Goal: Use online tool/utility: Utilize a website feature to perform a specific function

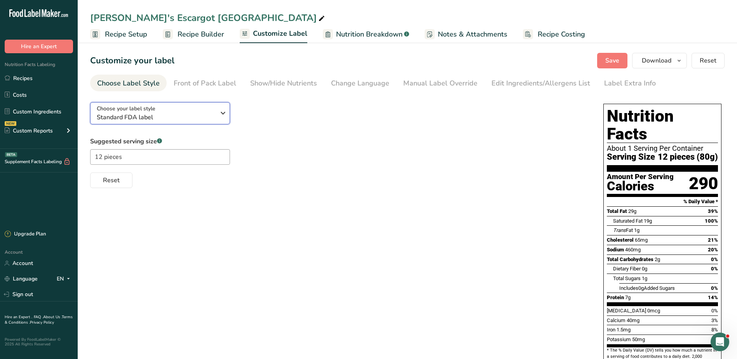
click at [134, 116] on span "Standard FDA label" at bounding box center [156, 117] width 118 height 9
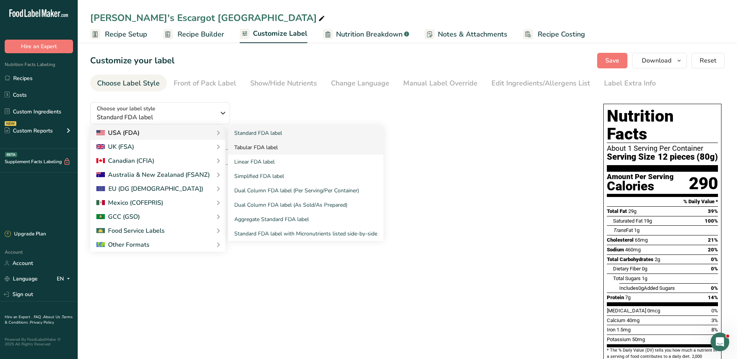
click at [282, 147] on link "Tabular FDA label" at bounding box center [305, 147] width 155 height 14
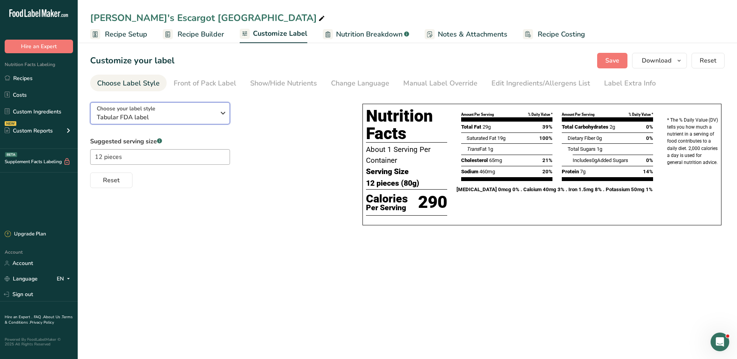
click at [182, 110] on div "Choose your label style Tabular FDA label" at bounding box center [156, 112] width 118 height 17
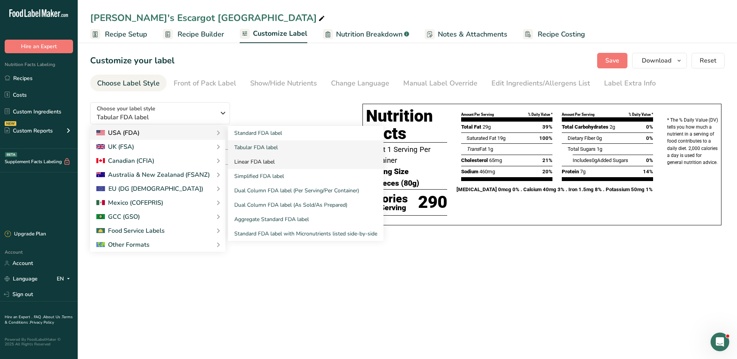
click at [245, 163] on link "Linear FDA label" at bounding box center [305, 162] width 155 height 14
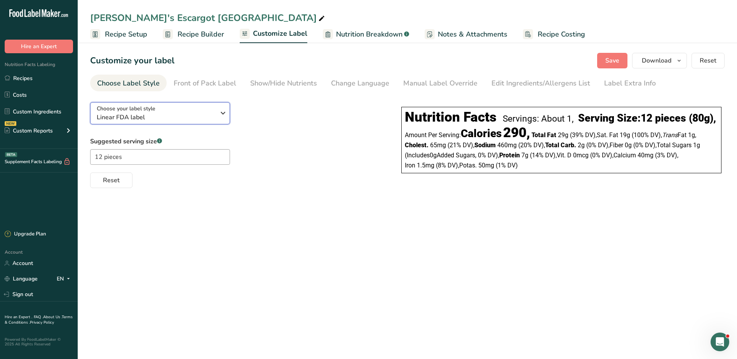
click at [140, 108] on span "Choose your label style" at bounding box center [126, 108] width 59 height 8
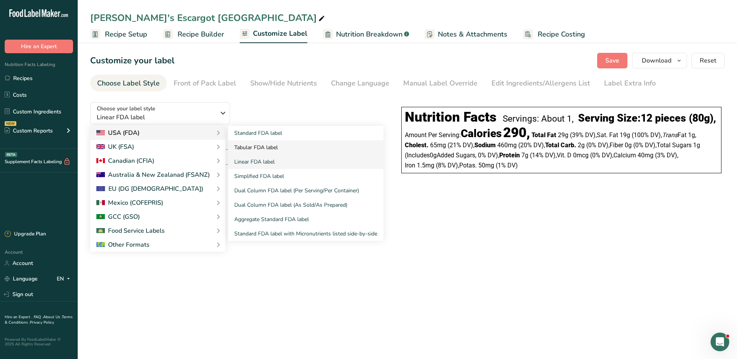
click at [255, 146] on link "Tabular FDA label" at bounding box center [305, 147] width 155 height 14
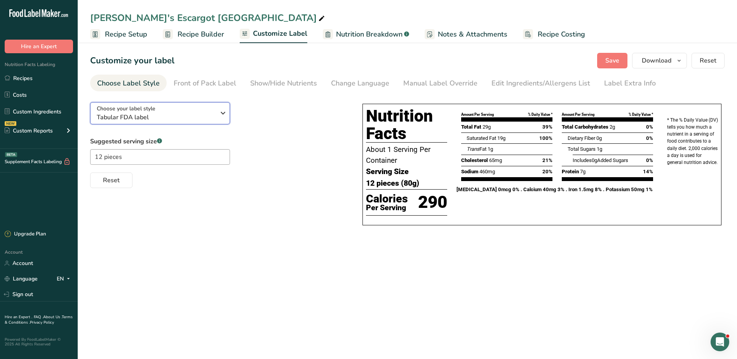
click at [167, 109] on div "Choose your label style Tabular FDA label" at bounding box center [156, 112] width 118 height 17
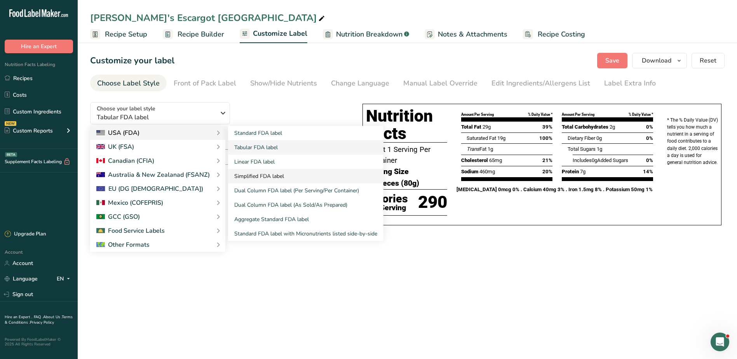
click at [252, 175] on link "Simplified FDA label" at bounding box center [305, 176] width 155 height 14
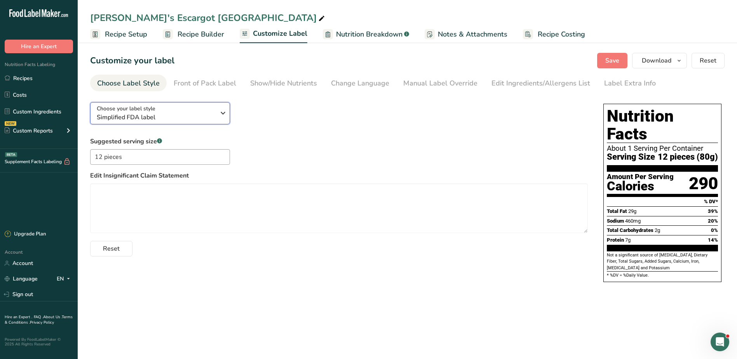
click at [190, 114] on span "Simplified FDA label" at bounding box center [156, 117] width 118 height 9
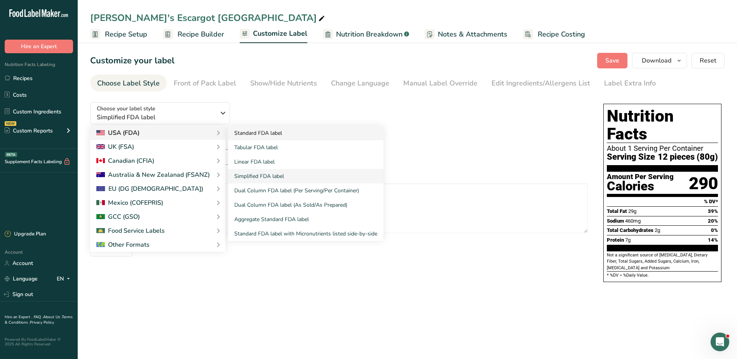
click at [259, 135] on link "Standard FDA label" at bounding box center [305, 133] width 155 height 14
